Goal: Information Seeking & Learning: Find specific fact

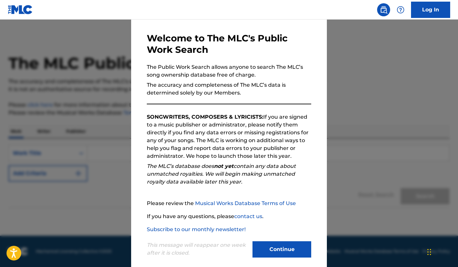
scroll to position [31, 0]
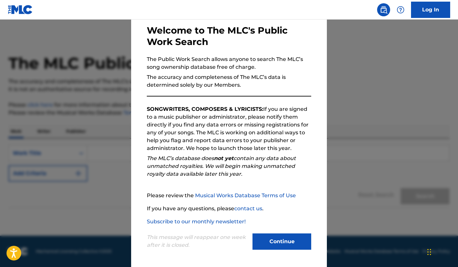
click at [278, 236] on button "Continue" at bounding box center [281, 242] width 59 height 16
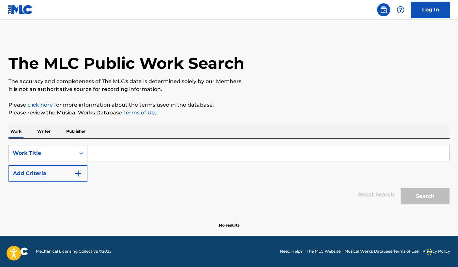
click at [43, 128] on p "Writer" at bounding box center [43, 132] width 17 height 14
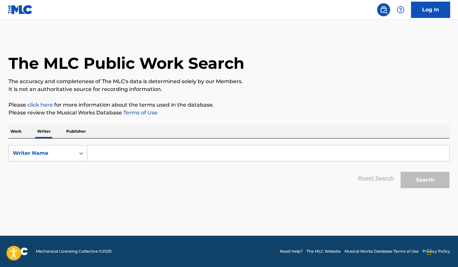
click at [116, 149] on input "Search Form" at bounding box center [268, 153] width 362 height 16
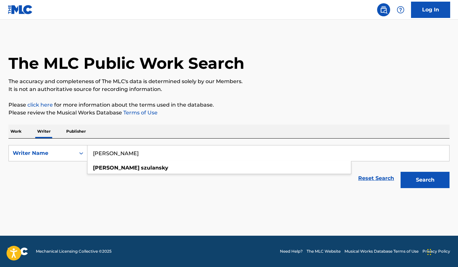
type input "[PERSON_NAME]"
click at [401, 172] on button "Search" at bounding box center [425, 180] width 49 height 16
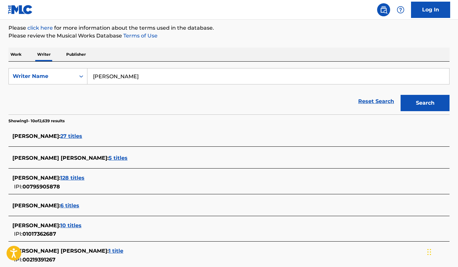
scroll to position [73, 0]
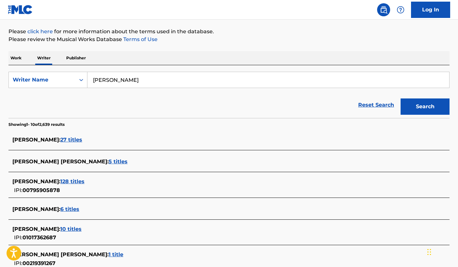
click at [130, 80] on input "[PERSON_NAME]" at bounding box center [268, 80] width 362 height 16
type input "[PERSON_NAME]"
click at [401, 98] on button "Search" at bounding box center [425, 106] width 49 height 16
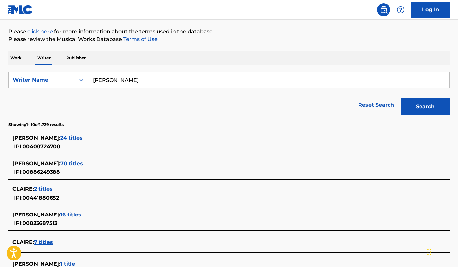
click at [78, 164] on span "70 titles" at bounding box center [71, 163] width 23 height 6
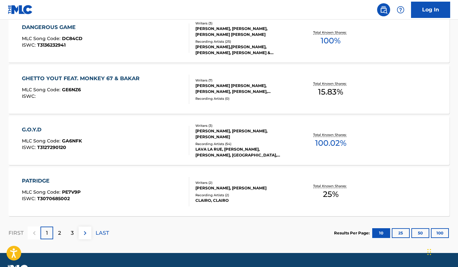
scroll to position [531, 0]
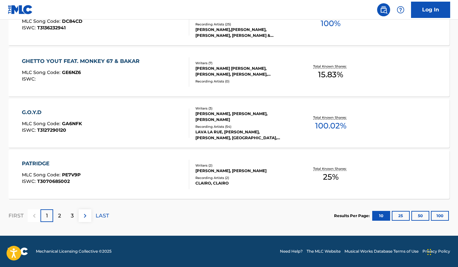
click at [433, 216] on button "100" at bounding box center [440, 216] width 18 height 10
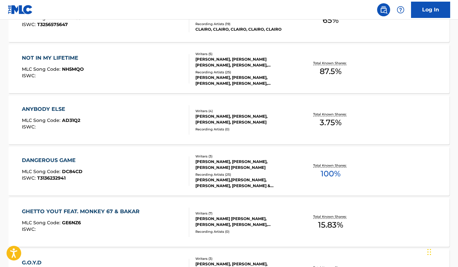
scroll to position [424, 0]
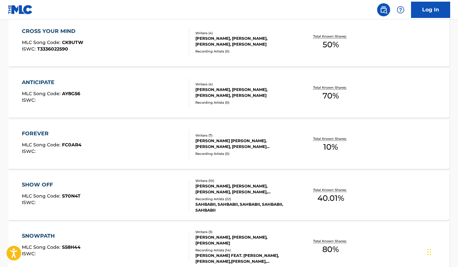
click at [159, 154] on div "FOREVER MLC Song Code : FC0AR4 ISWC :" at bounding box center [106, 144] width 168 height 29
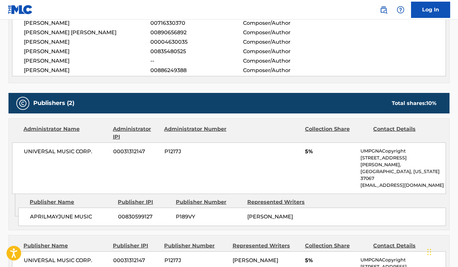
scroll to position [326, 0]
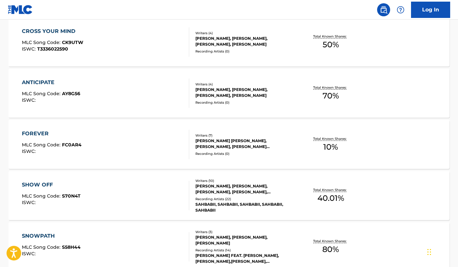
scroll to position [3070, 0]
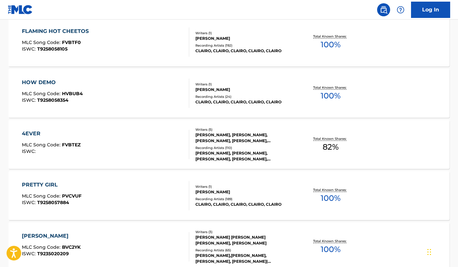
click at [85, 135] on div "4EVER MLC Song Code : FVBTEZ ISWC :" at bounding box center [106, 144] width 168 height 29
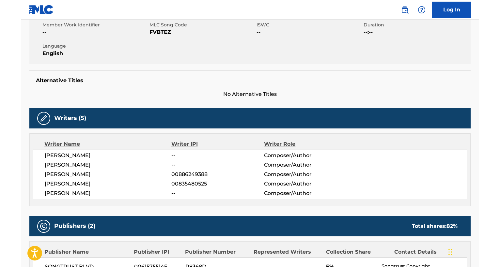
scroll to position [130, 0]
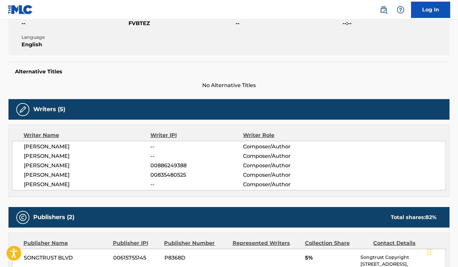
click at [56, 164] on span "[PERSON_NAME]" at bounding box center [87, 166] width 127 height 8
copy div "[PERSON_NAME]"
